Goal: Transaction & Acquisition: Purchase product/service

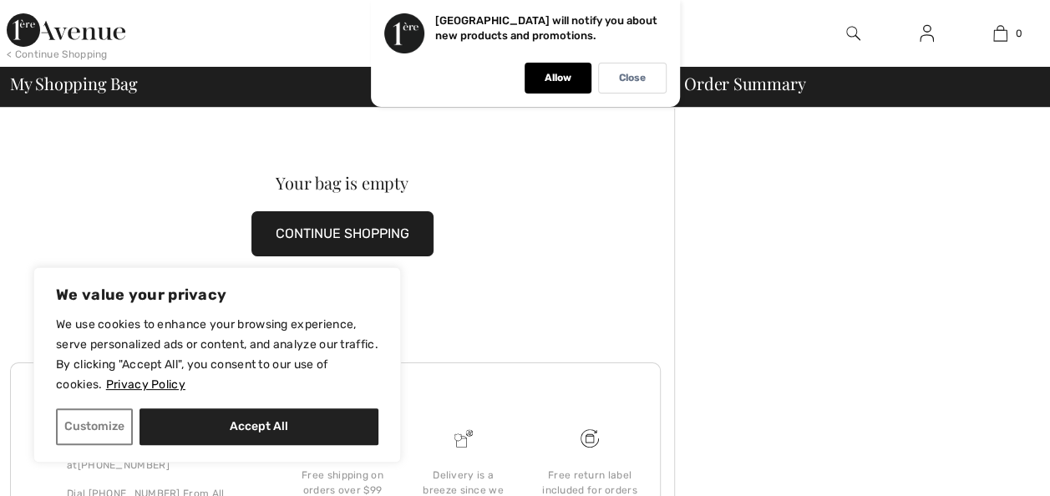
click at [336, 403] on div "We use cookies to enhance your browsing experience, serve personalized ads or c…" at bounding box center [217, 380] width 322 height 130
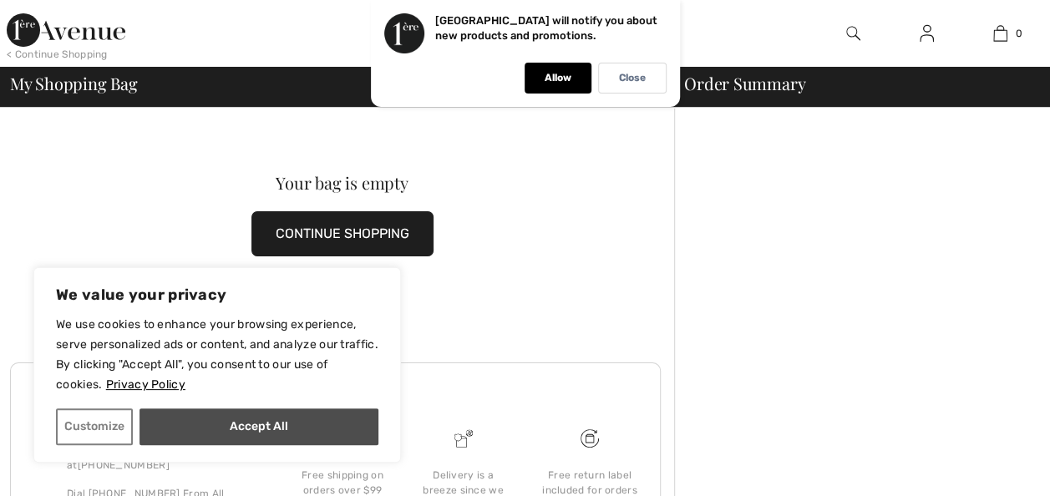
click at [281, 427] on button "Accept All" at bounding box center [258, 426] width 239 height 37
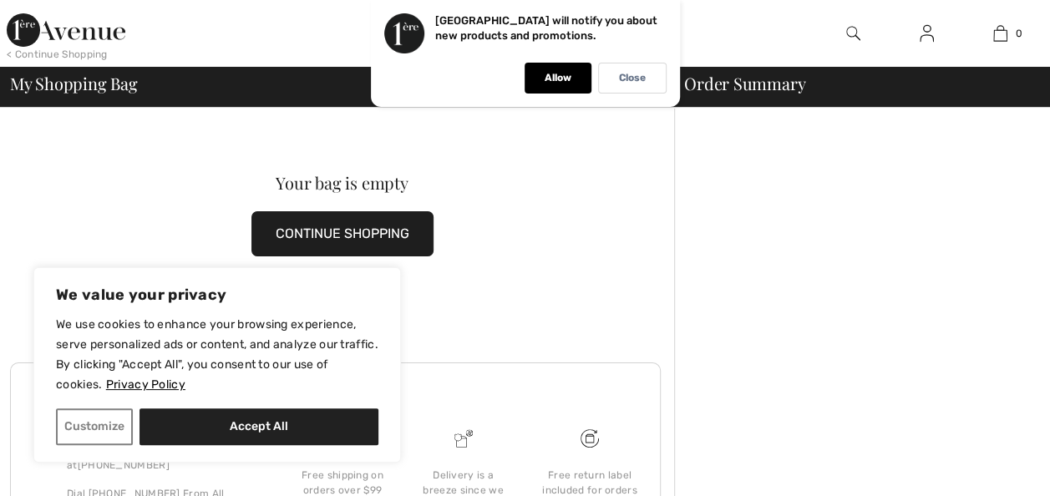
checkbox input "true"
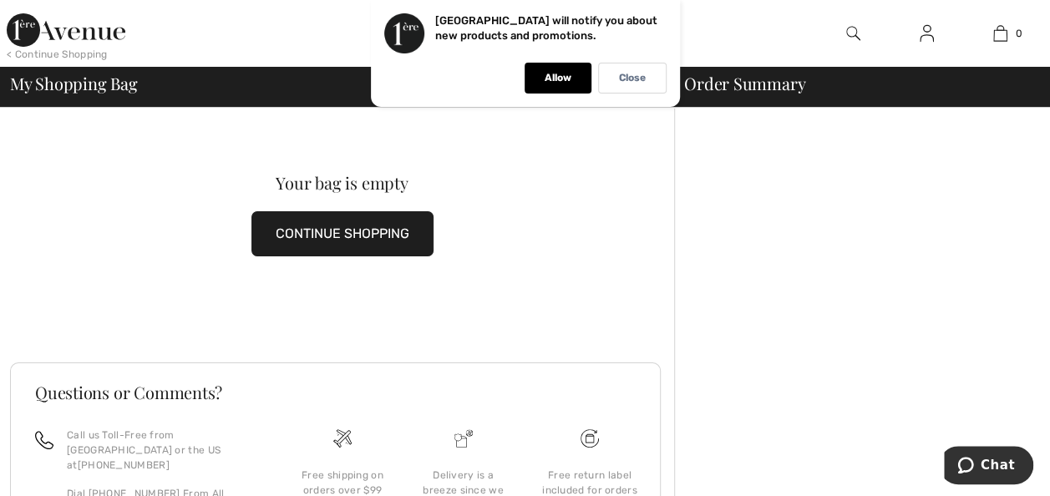
drag, startPoint x: 133, startPoint y: 139, endPoint x: 705, endPoint y: 92, distance: 574.0
click at [143, 139] on div "Your bag is empty CONTINUE SHOPPING" at bounding box center [342, 215] width 664 height 215
click at [650, 84] on div "Close" at bounding box center [632, 78] width 68 height 31
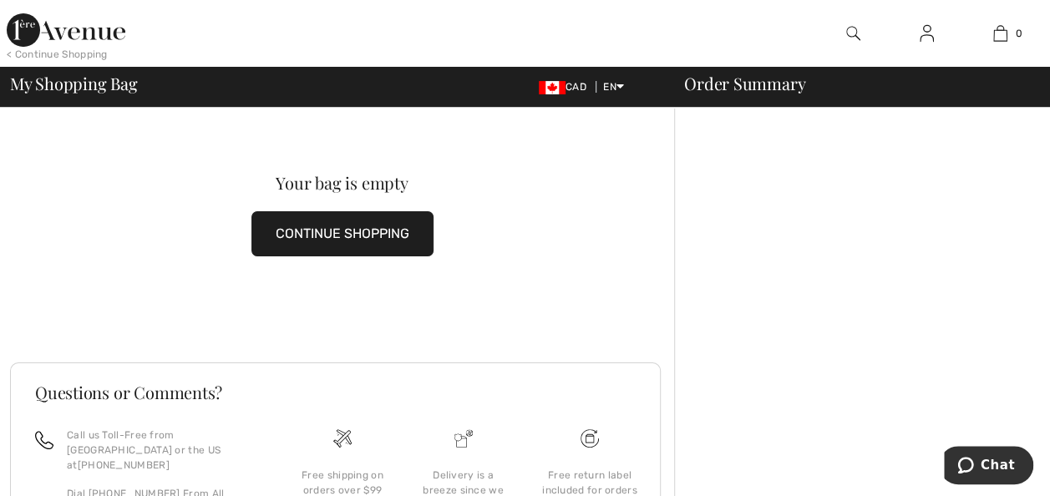
click at [850, 28] on img at bounding box center [853, 33] width 14 height 20
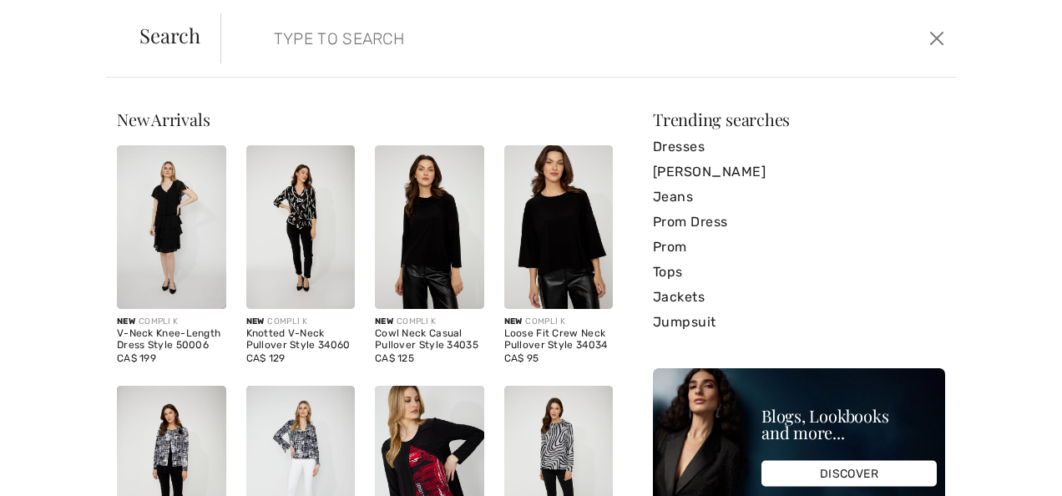
paste input "251746"
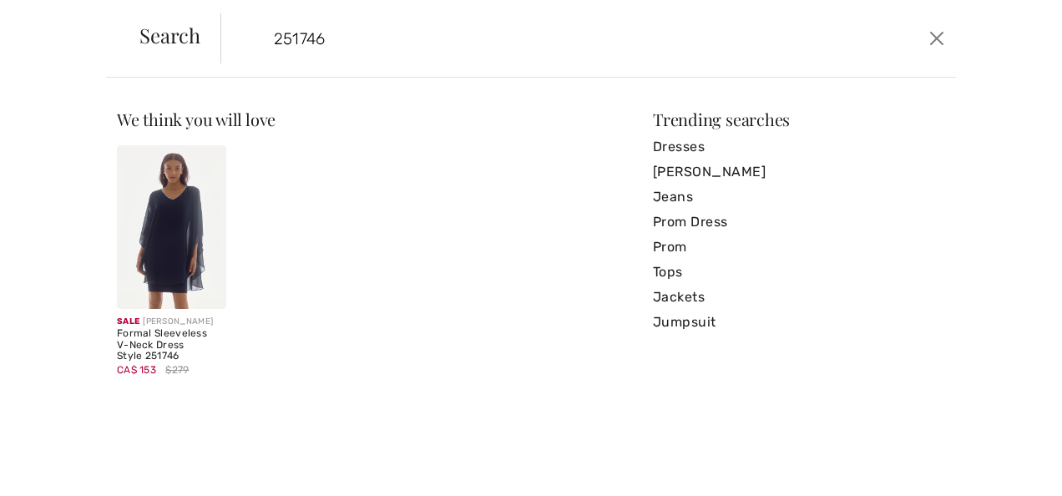
type input "251746"
click at [139, 349] on div "Formal Sleeveless V-Neck Dress Style 251746" at bounding box center [171, 345] width 109 height 34
click at [185, 204] on img at bounding box center [171, 227] width 109 height 164
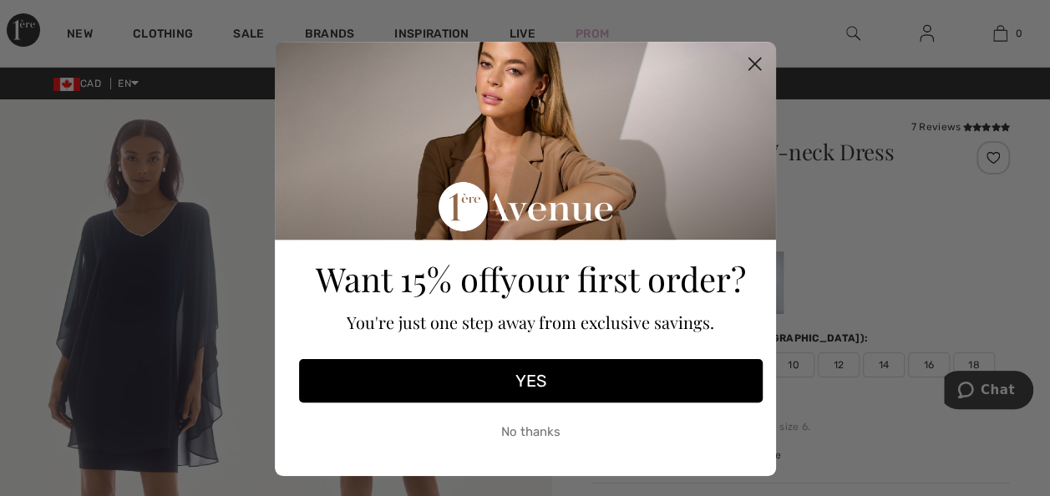
click at [525, 376] on button "YES" at bounding box center [531, 380] width 464 height 43
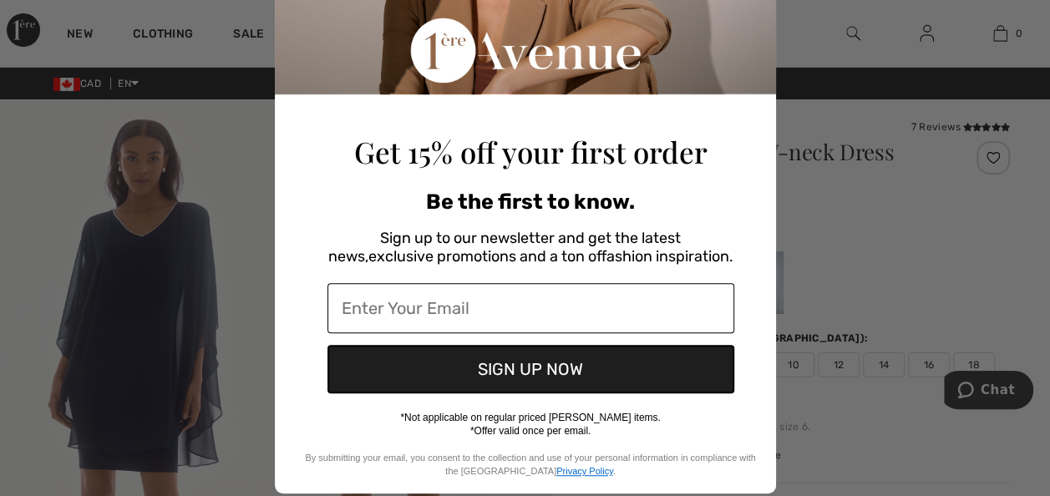
scroll to position [214, 0]
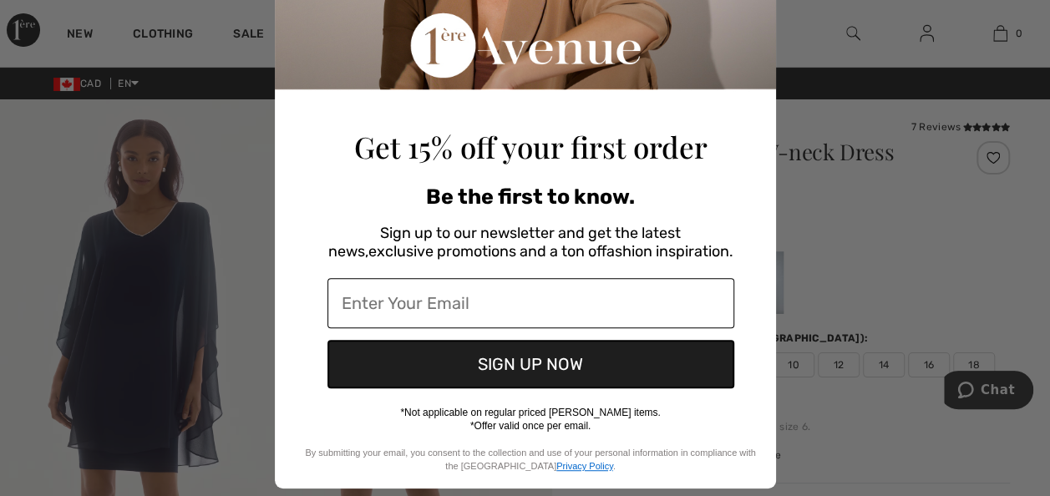
click at [471, 309] on input "Enter Your Email" at bounding box center [530, 303] width 407 height 50
type input "[PERSON_NAME][EMAIL_ADDRESS][PERSON_NAME][DOMAIN_NAME]"
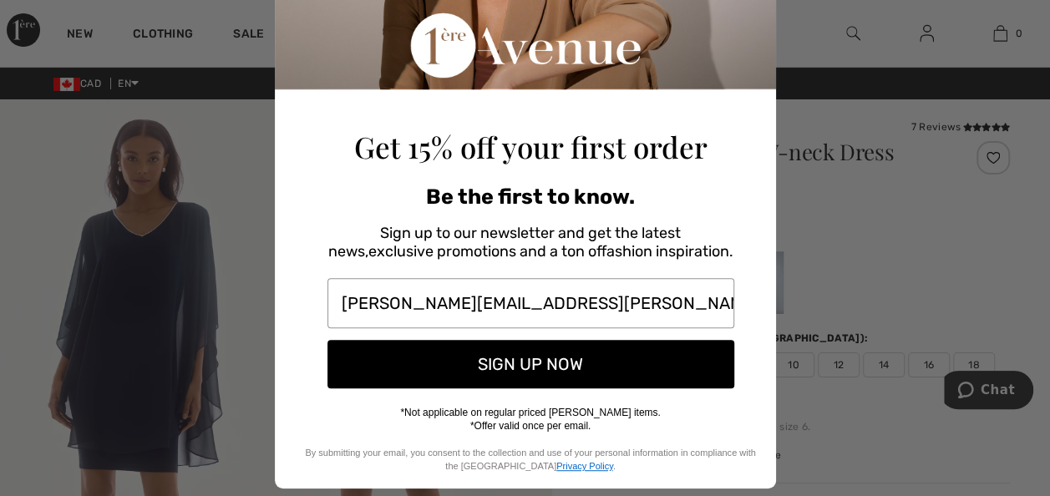
click at [540, 357] on button "SIGN UP NOW" at bounding box center [530, 364] width 407 height 48
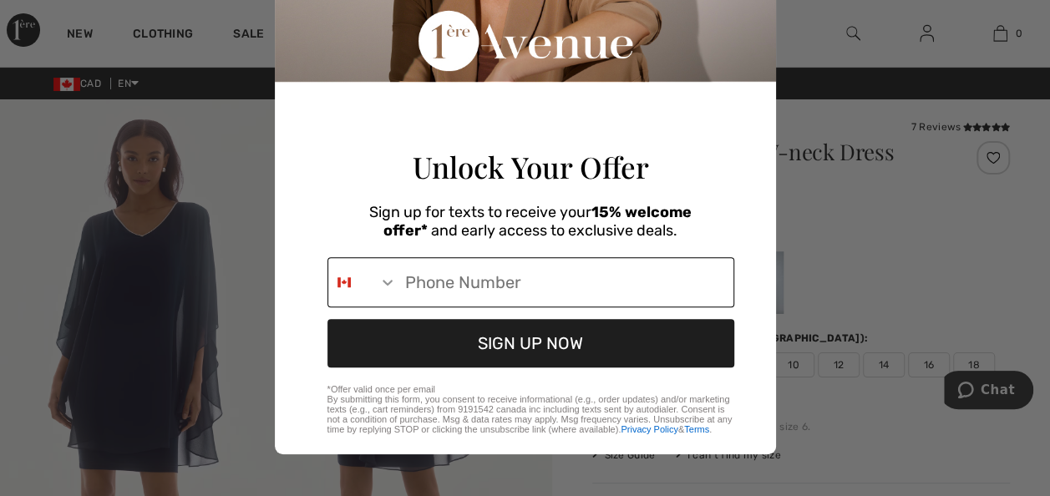
click at [428, 285] on input "Phone Number" at bounding box center [565, 282] width 337 height 48
click at [402, 289] on input "[PHONE_NUMBER]" at bounding box center [565, 282] width 337 height 48
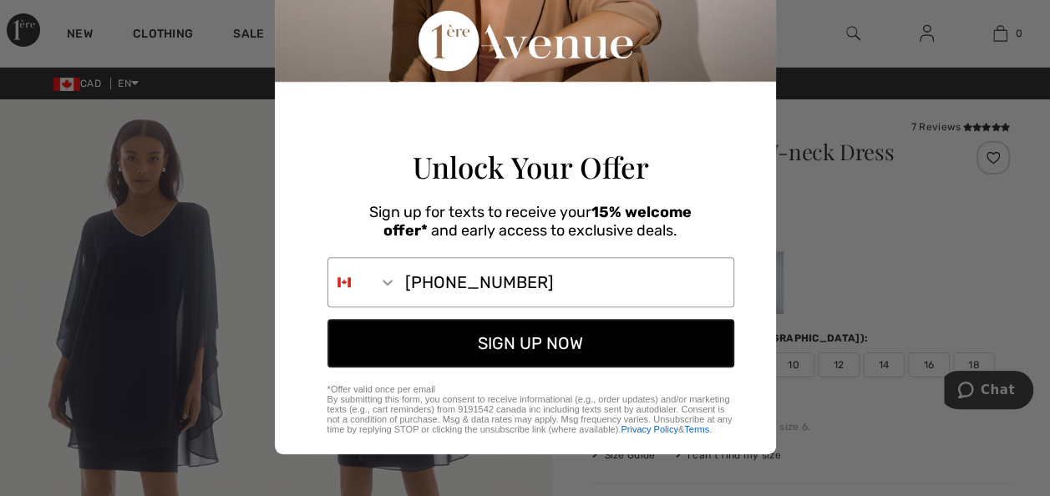
type input "[PHONE_NUMBER]"
click at [523, 346] on button "SIGN UP NOW" at bounding box center [530, 343] width 407 height 48
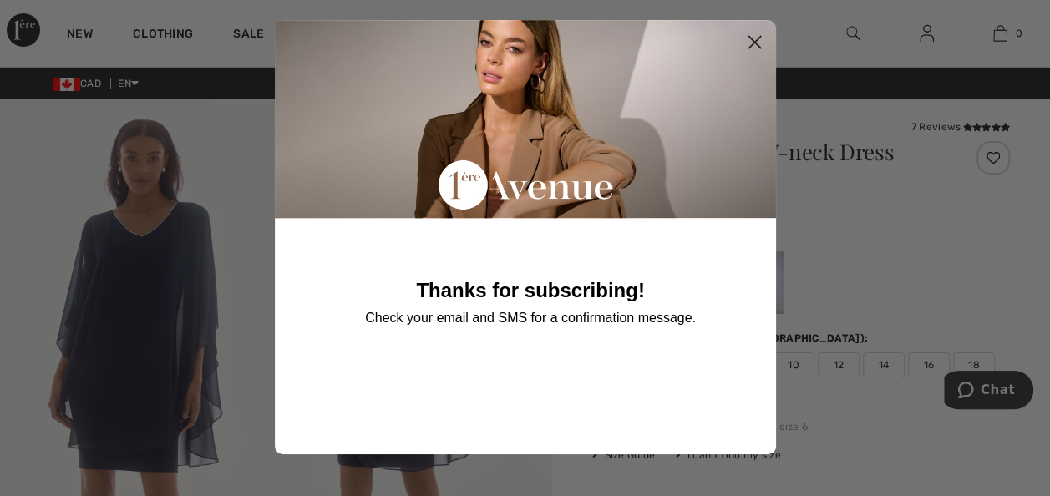
click at [745, 35] on circle "Close dialog" at bounding box center [754, 42] width 28 height 28
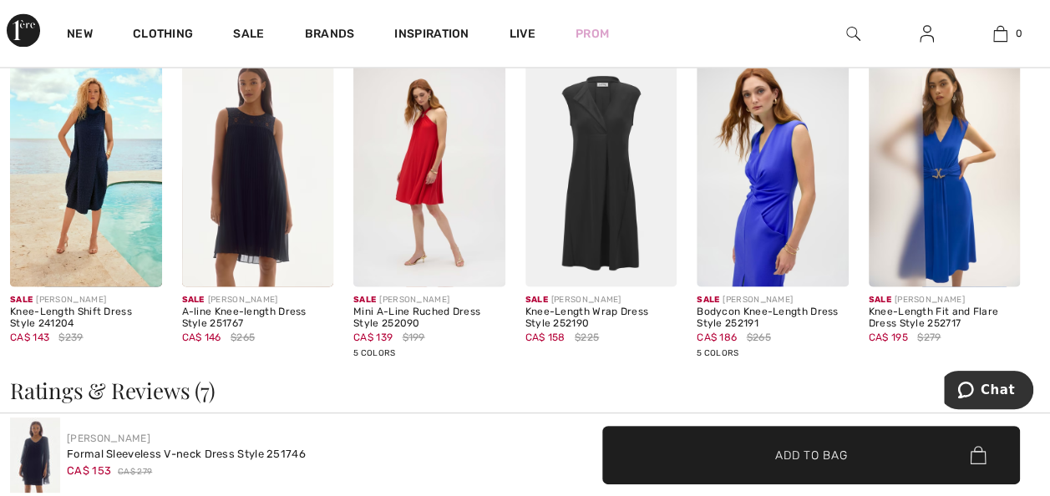
scroll to position [1503, 0]
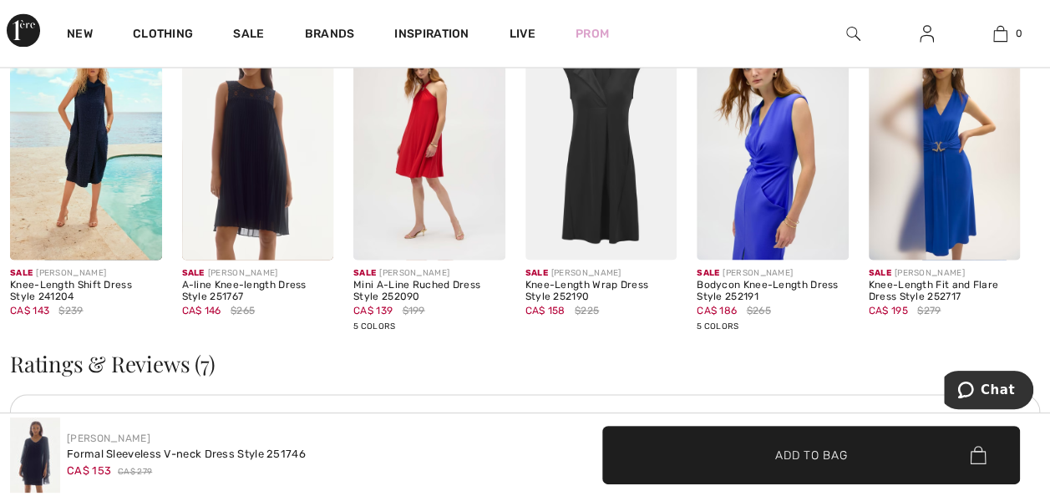
click at [234, 166] on img at bounding box center [258, 146] width 152 height 227
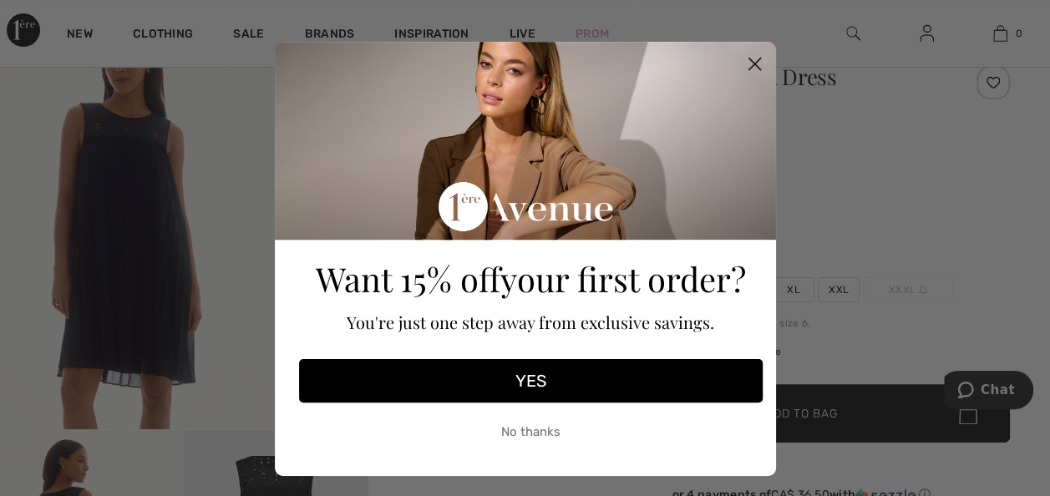
click at [747, 58] on circle "Close dialog" at bounding box center [754, 64] width 28 height 28
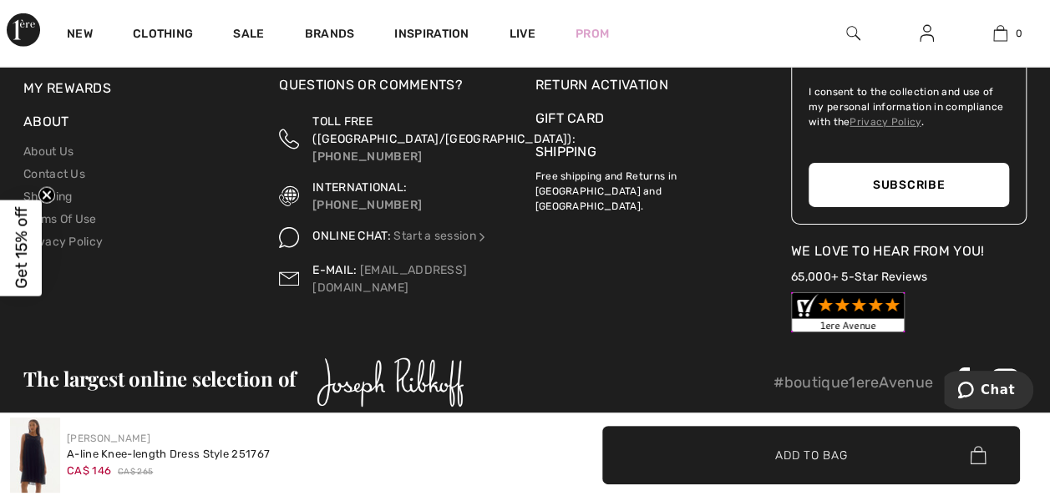
scroll to position [2700, 0]
